Goal: Information Seeking & Learning: Check status

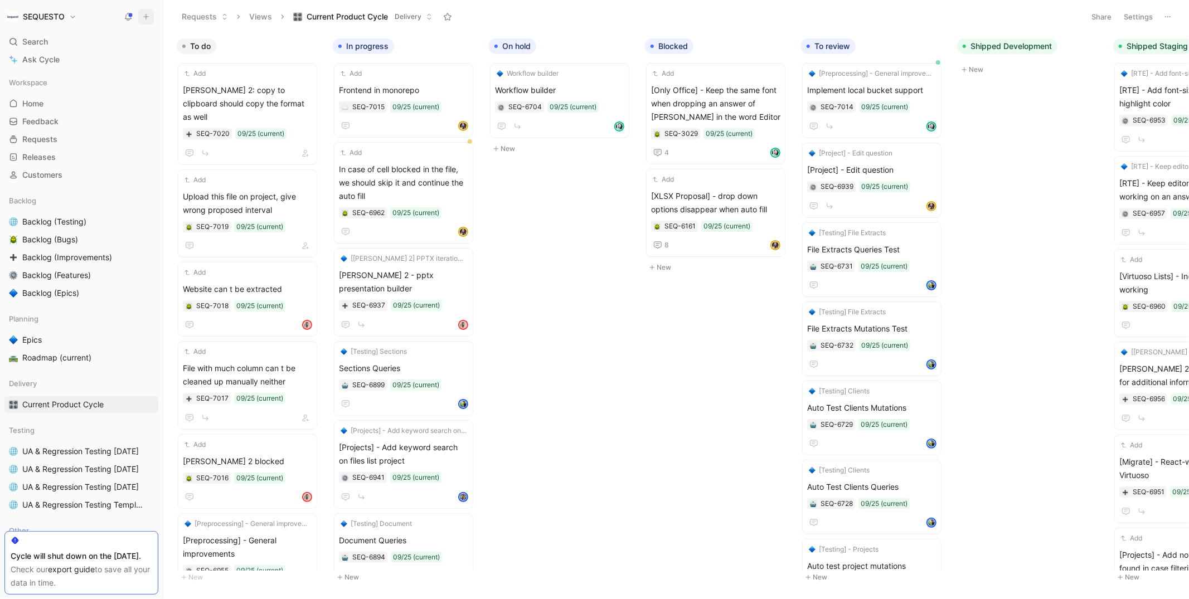
click at [144, 17] on icon at bounding box center [146, 17] width 8 height 8
click at [193, 22] on button "New feedback c" at bounding box center [220, 21] width 119 height 19
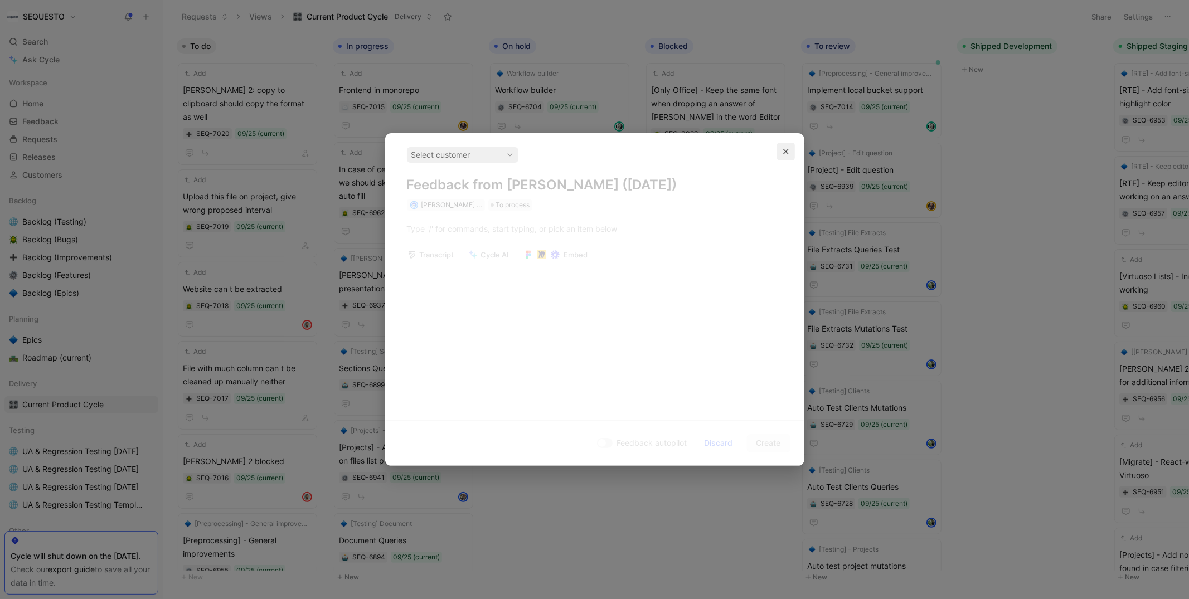
click at [785, 154] on icon "button" at bounding box center [786, 151] width 7 height 7
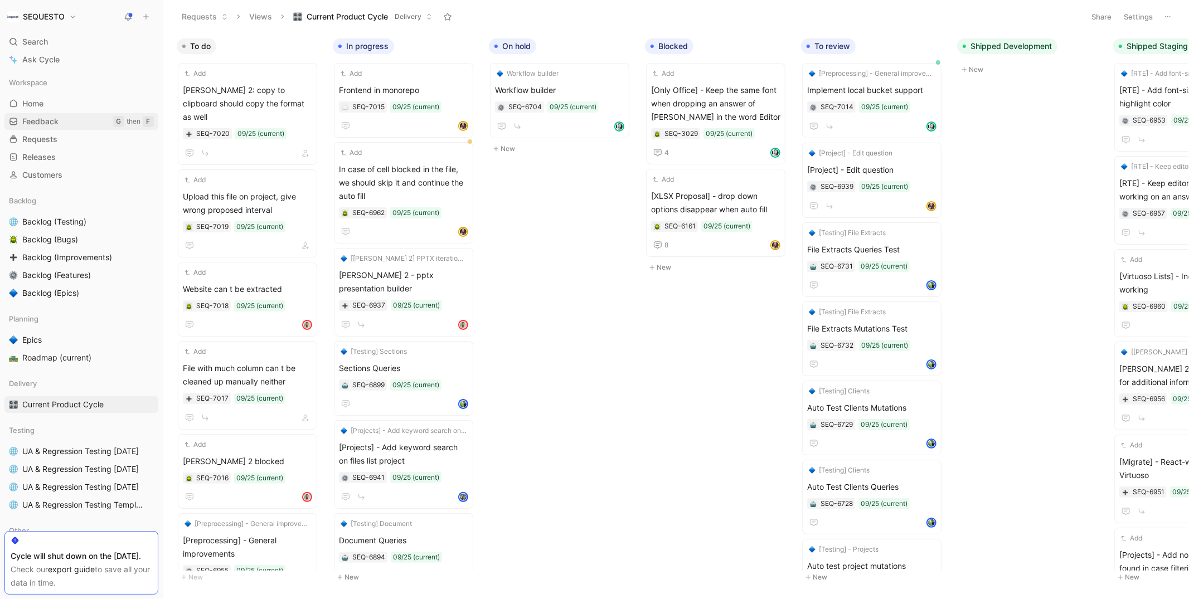
click at [56, 120] on span "Feedback" at bounding box center [40, 121] width 36 height 11
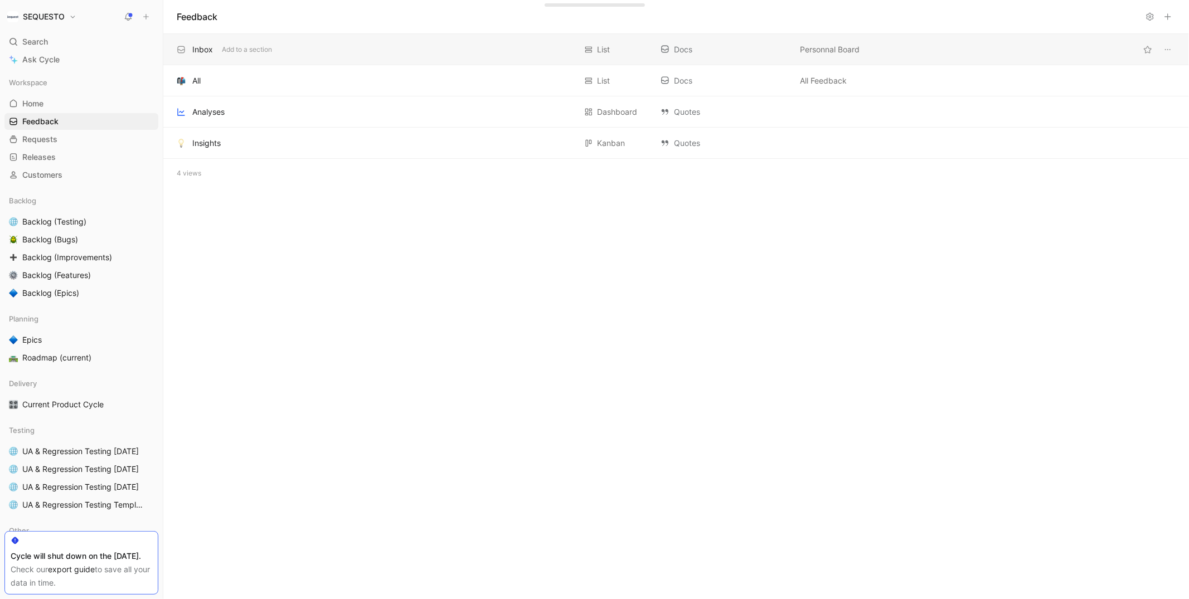
click at [210, 50] on div "Inbox" at bounding box center [202, 49] width 21 height 13
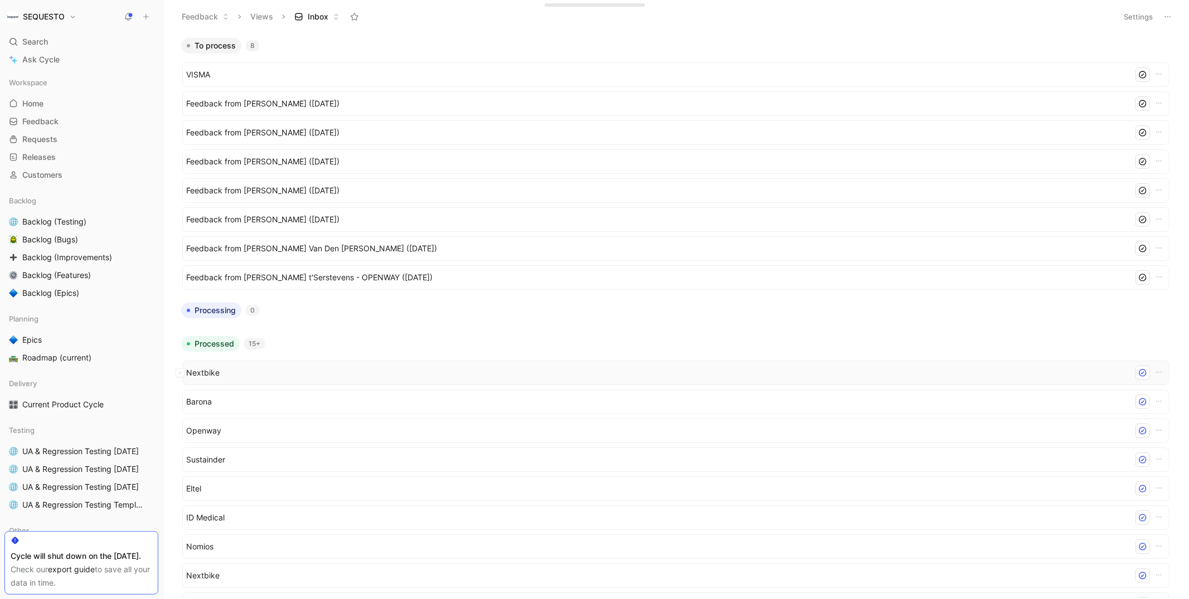
click at [199, 366] on div "Nextbike" at bounding box center [675, 373] width 979 height 14
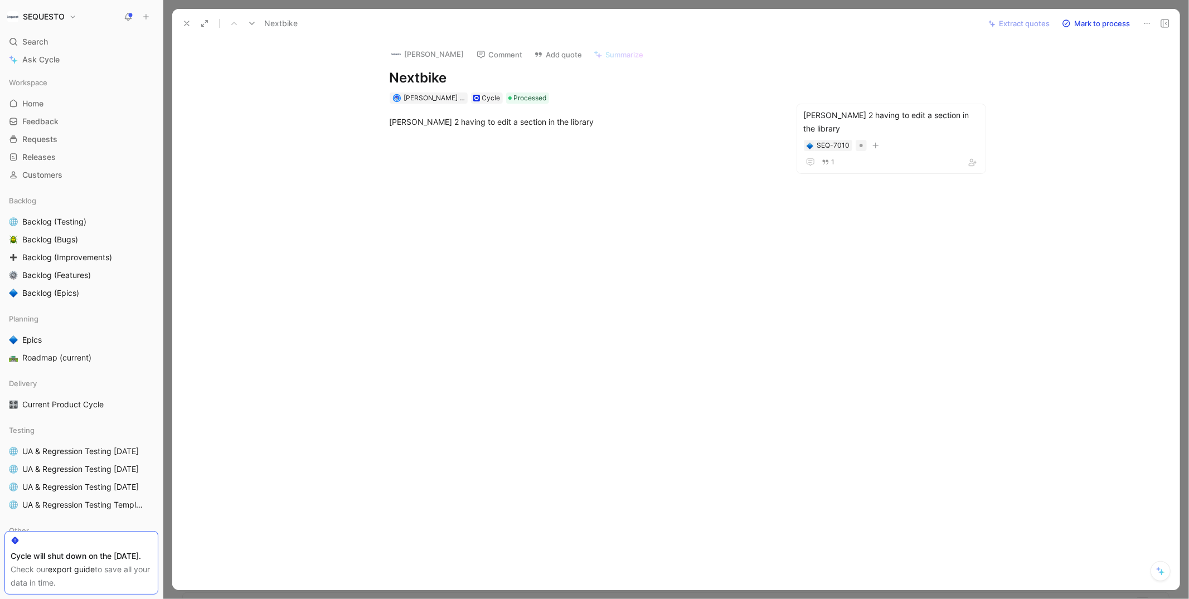
click at [186, 22] on icon at bounding box center [186, 23] width 9 height 9
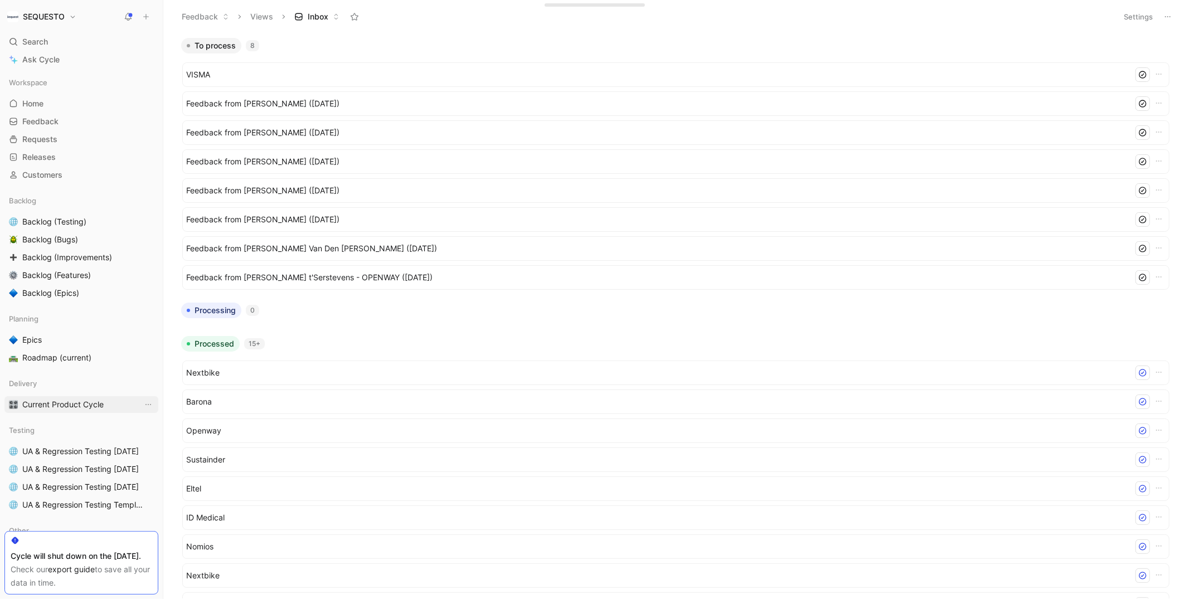
click at [54, 406] on span "Current Product Cycle" at bounding box center [62, 404] width 81 height 11
